Goal: Information Seeking & Learning: Learn about a topic

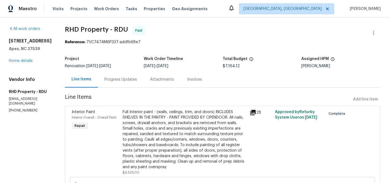
click at [255, 111] on icon at bounding box center [252, 112] width 5 height 5
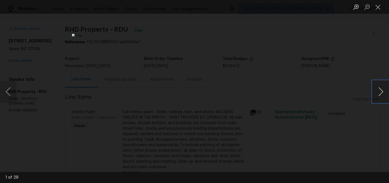
click at [379, 93] on button "Next image" at bounding box center [380, 92] width 16 height 22
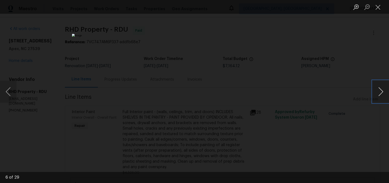
click at [379, 93] on button "Next image" at bounding box center [380, 92] width 16 height 22
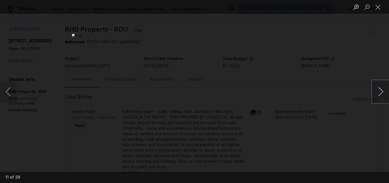
click at [379, 93] on button "Next image" at bounding box center [380, 92] width 16 height 22
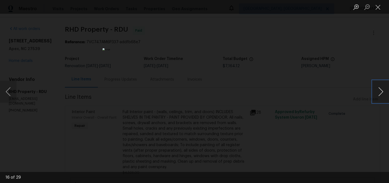
click at [379, 93] on button "Next image" at bounding box center [380, 92] width 16 height 22
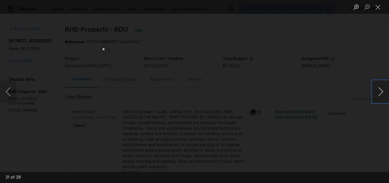
click at [379, 93] on button "Next image" at bounding box center [380, 92] width 16 height 22
click at [380, 91] on button "Next image" at bounding box center [380, 92] width 16 height 22
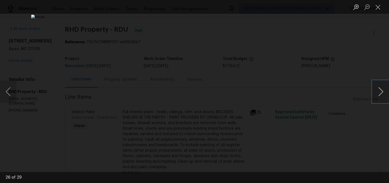
click at [380, 91] on button "Next image" at bounding box center [380, 92] width 16 height 22
click at [379, 88] on button "Next image" at bounding box center [380, 92] width 16 height 22
click at [10, 91] on button "Previous image" at bounding box center [8, 92] width 16 height 22
click at [11, 91] on button "Previous image" at bounding box center [8, 92] width 16 height 22
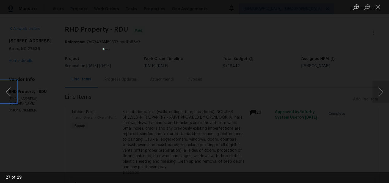
click at [11, 91] on button "Previous image" at bounding box center [8, 92] width 16 height 22
